Goal: Find specific page/section

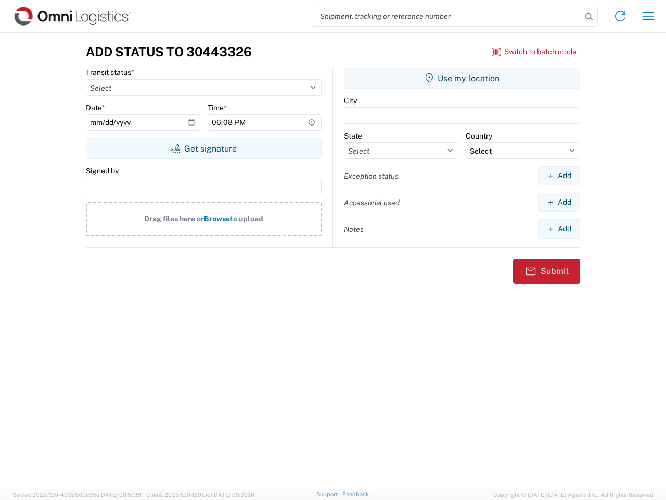
click at [447, 16] on input "search" at bounding box center [447, 16] width 270 height 20
click at [589, 17] on icon at bounding box center [589, 16] width 15 height 15
click at [621, 16] on icon at bounding box center [620, 16] width 17 height 17
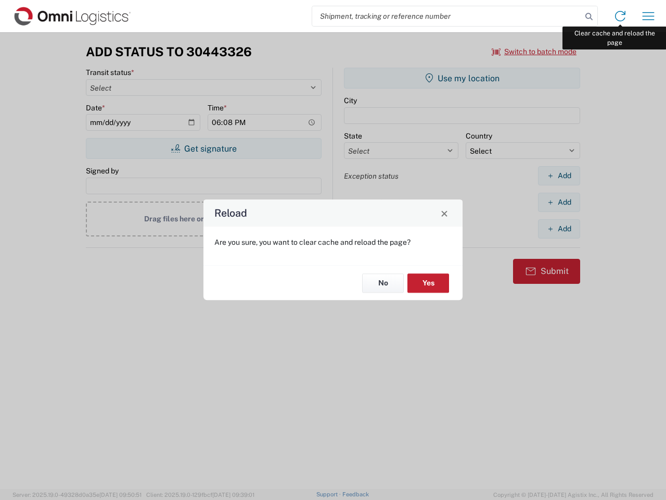
click at [649, 16] on div "Reload Are you sure, you want to clear cache and reload the page? No Yes" at bounding box center [333, 250] width 666 height 500
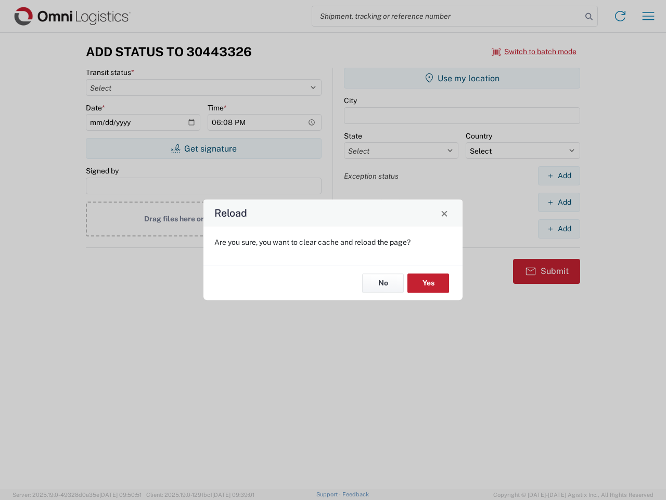
click at [535, 52] on div "Reload Are you sure, you want to clear cache and reload the page? No Yes" at bounding box center [333, 250] width 666 height 500
click at [204, 148] on div "Reload Are you sure, you want to clear cache and reload the page? No Yes" at bounding box center [333, 250] width 666 height 500
click at [462, 78] on div "Reload Are you sure, you want to clear cache and reload the page? No Yes" at bounding box center [333, 250] width 666 height 500
click at [559, 175] on div "Reload Are you sure, you want to clear cache and reload the page? No Yes" at bounding box center [333, 250] width 666 height 500
click at [559, 202] on div "Reload Are you sure, you want to clear cache and reload the page? No Yes" at bounding box center [333, 250] width 666 height 500
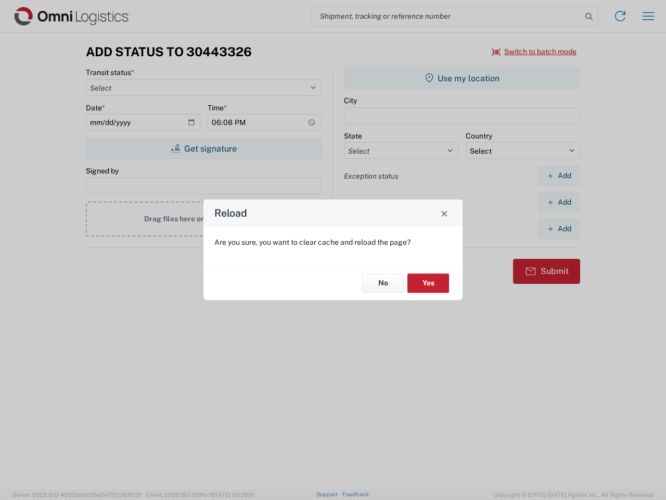
click at [559, 229] on div "Reload Are you sure, you want to clear cache and reload the page? No Yes" at bounding box center [333, 250] width 666 height 500
